Goal: Find specific page/section: Find specific page/section

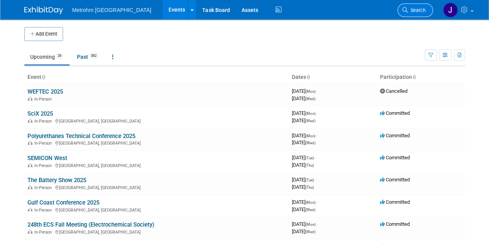
click at [419, 8] on span "Search" at bounding box center [417, 10] width 18 height 6
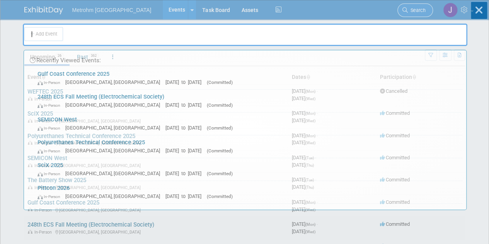
type input "le"
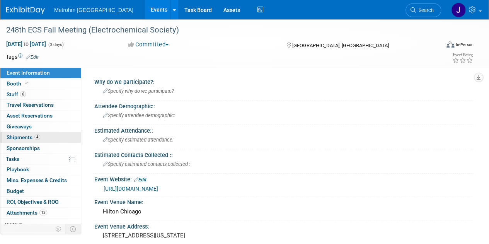
click at [55, 141] on link "4 Shipments 4" at bounding box center [40, 137] width 80 height 10
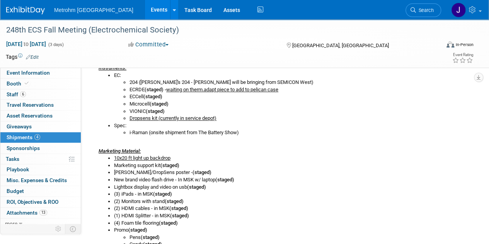
scroll to position [202, 0]
